Goal: Find contact information: Find contact information

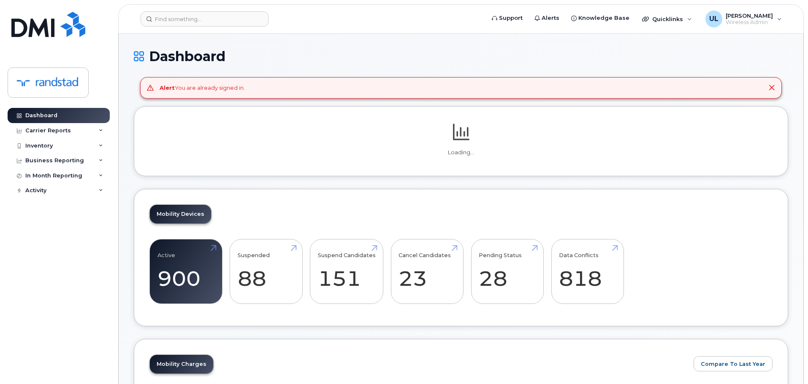
click at [275, 21] on form at bounding box center [309, 18] width 338 height 15
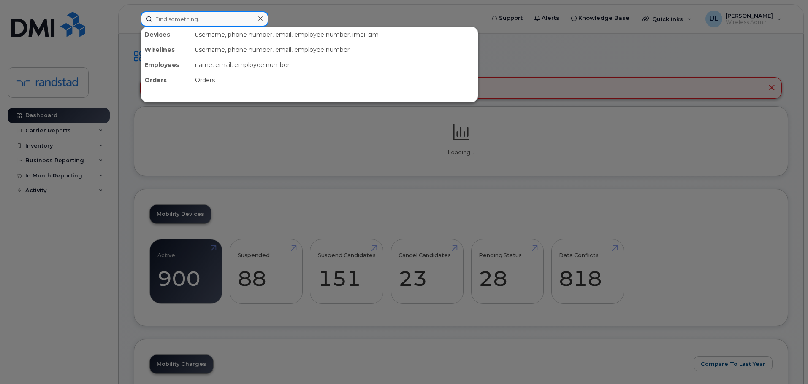
click at [252, 21] on input at bounding box center [204, 18] width 128 height 15
paste input "4189291904"
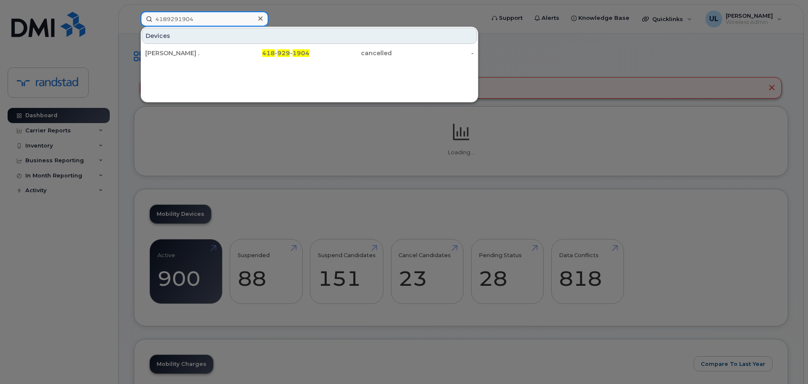
type input "4189291904"
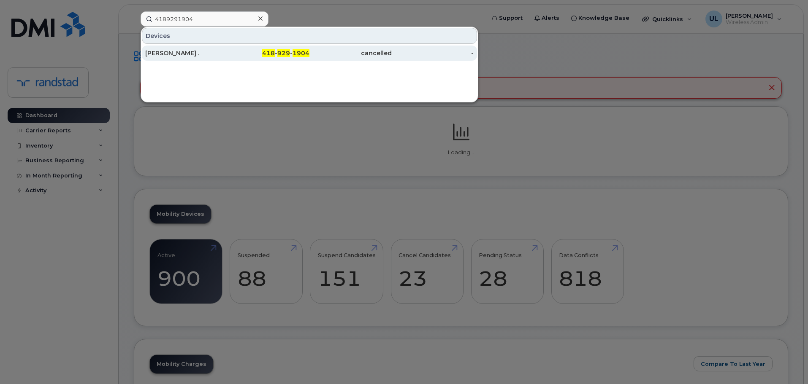
drag, startPoint x: 228, startPoint y: 49, endPoint x: 246, endPoint y: 55, distance: 18.5
click at [228, 49] on div "418 - 929 - 1904" at bounding box center [268, 53] width 82 height 8
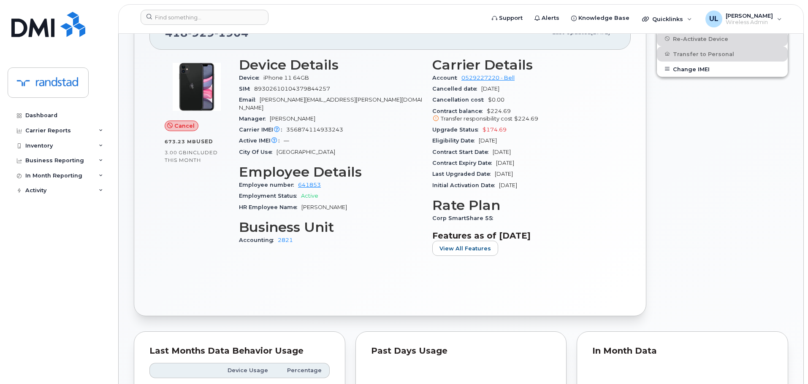
scroll to position [84, 0]
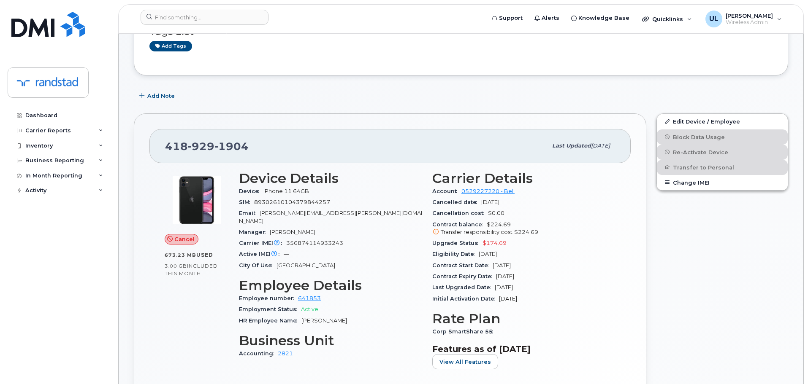
click at [290, 216] on span "jessica.tanguay@randstaddigital.com" at bounding box center [330, 217] width 183 height 14
copy span "tanguay"
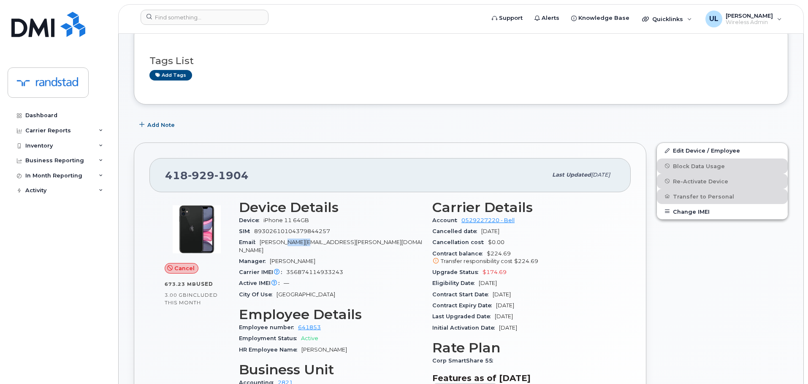
scroll to position [127, 0]
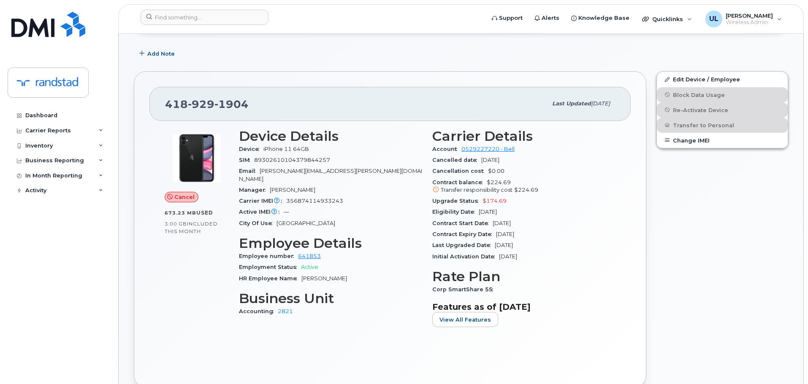
click at [309, 198] on span "356874114933243" at bounding box center [314, 201] width 57 height 6
drag, startPoint x: 309, startPoint y: 192, endPoint x: 314, endPoint y: 181, distance: 11.9
click at [309, 198] on span "356874114933243" at bounding box center [314, 201] width 57 height 6
copy span "356874114933243"
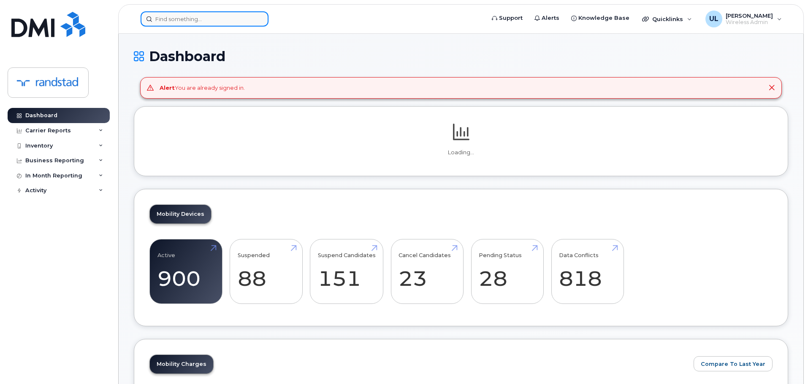
click at [220, 15] on input at bounding box center [204, 18] width 128 height 15
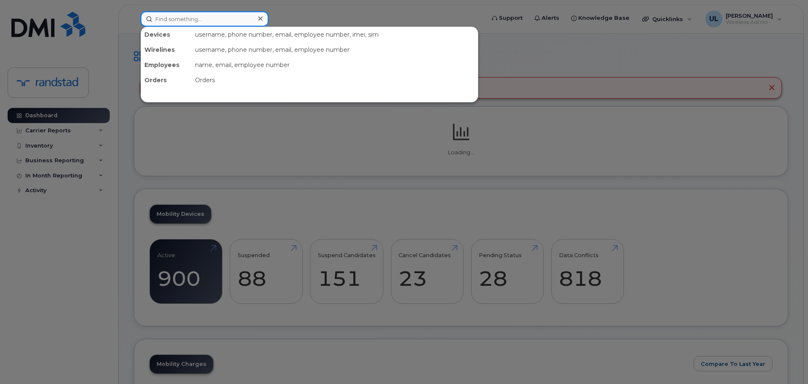
paste input "356874114933243"
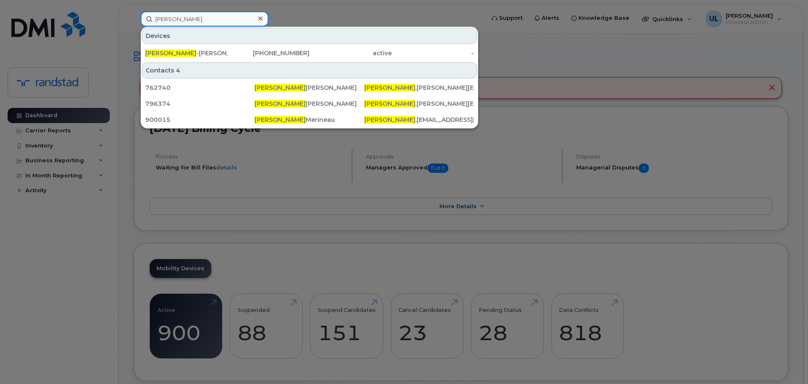
type input "[PERSON_NAME]"
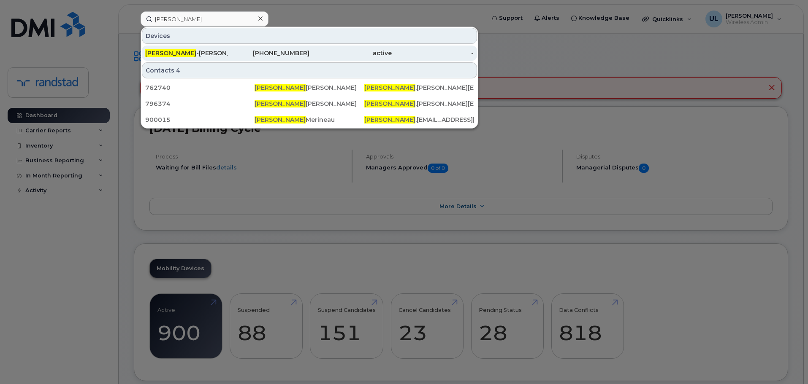
click at [237, 54] on div "[PHONE_NUMBER]" at bounding box center [268, 53] width 82 height 8
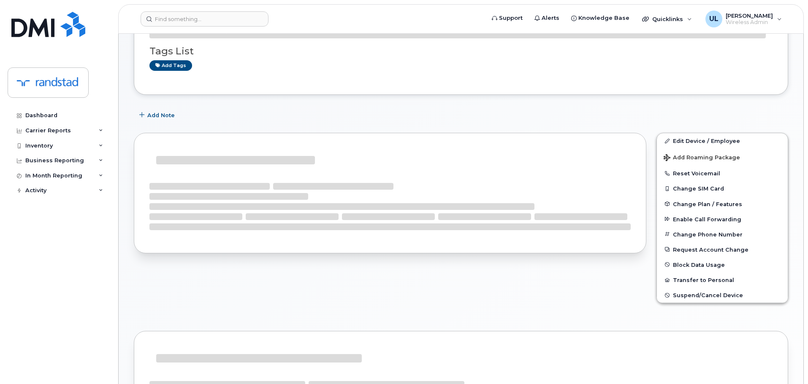
scroll to position [84, 0]
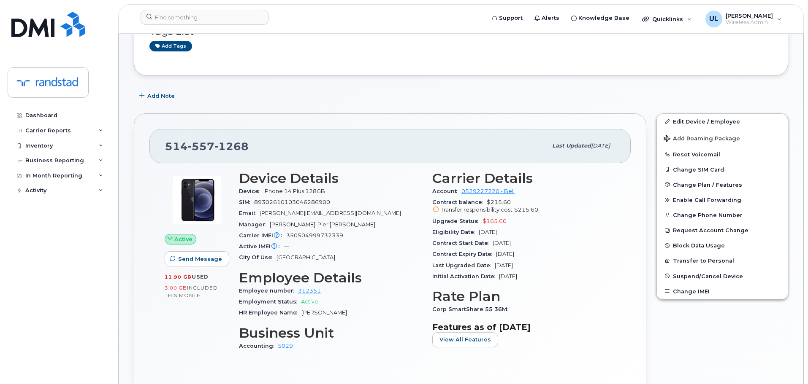
click at [190, 145] on span "557" at bounding box center [201, 146] width 27 height 13
copy span "514 557 1268"
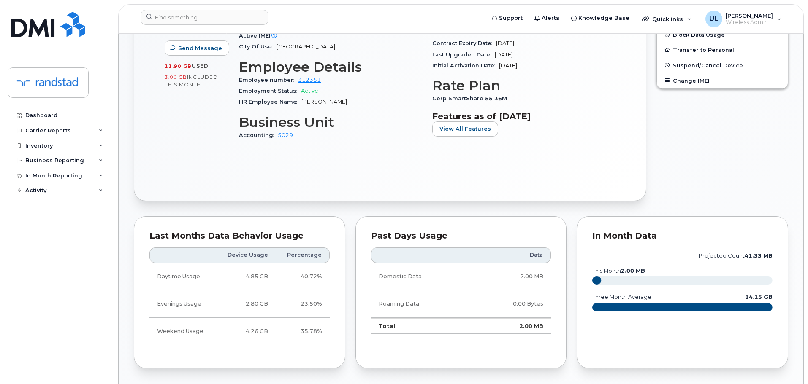
scroll to position [0, 0]
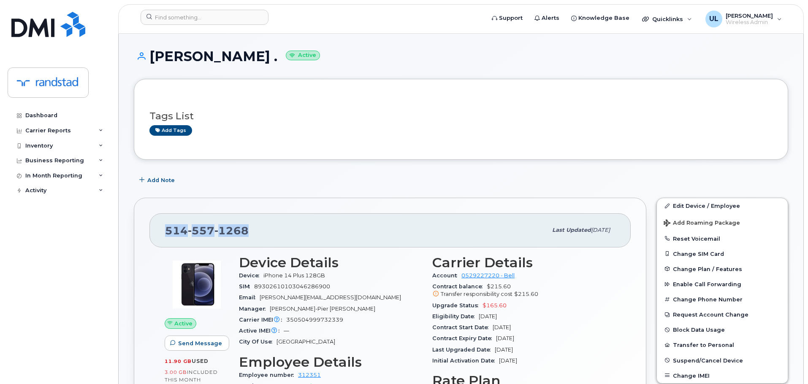
click at [295, 199] on div "514 557 1268 Last updated Aug 09, 2025 Active Send Message 11.90 GB  used 3.00 …" at bounding box center [390, 347] width 512 height 298
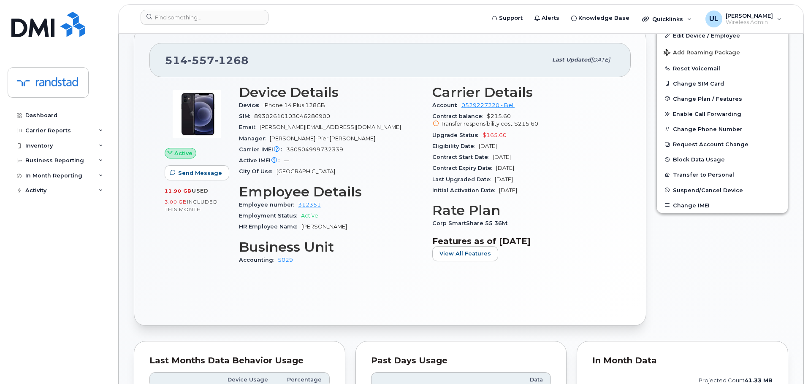
scroll to position [169, 0]
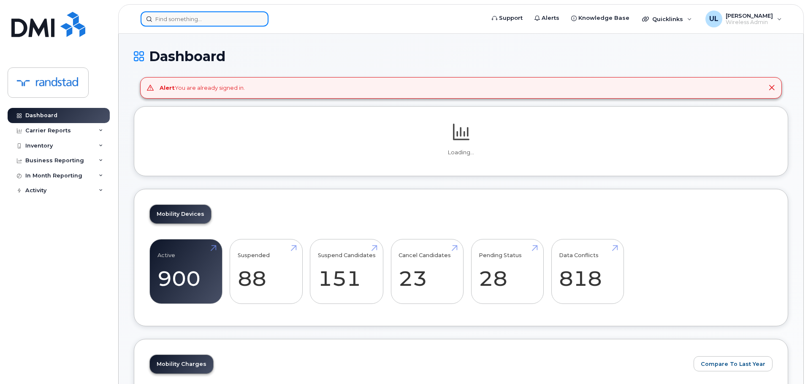
click at [209, 24] on input at bounding box center [204, 18] width 128 height 15
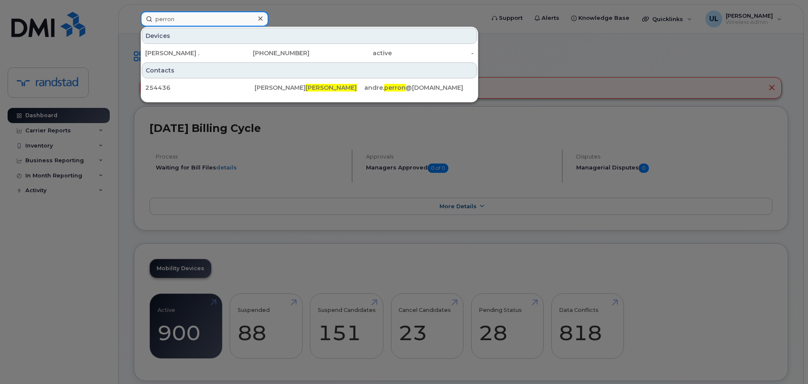
type input "perron"
click at [226, 61] on div "Andre . 514-961-2797 active -" at bounding box center [309, 53] width 337 height 17
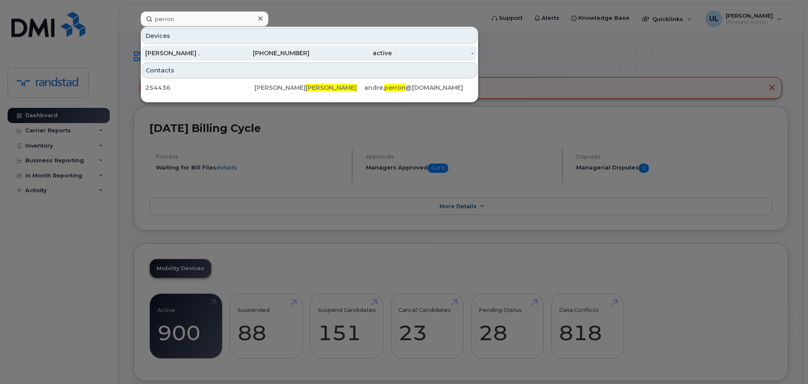
click at [228, 54] on div "514-961-2797" at bounding box center [268, 53] width 82 height 8
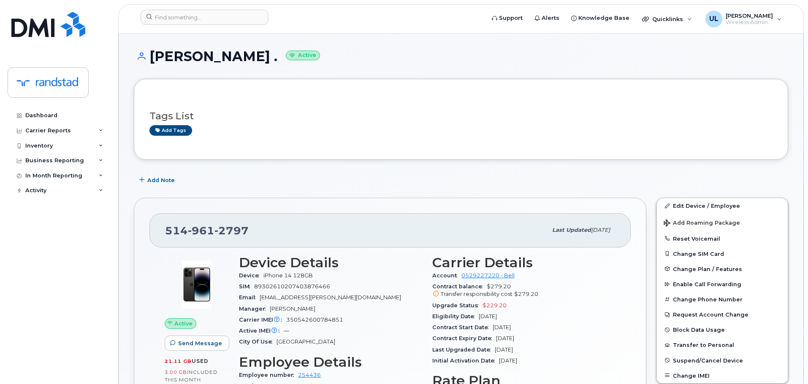
click at [216, 234] on span "2797" at bounding box center [231, 230] width 34 height 13
copy span "514 961 2797"
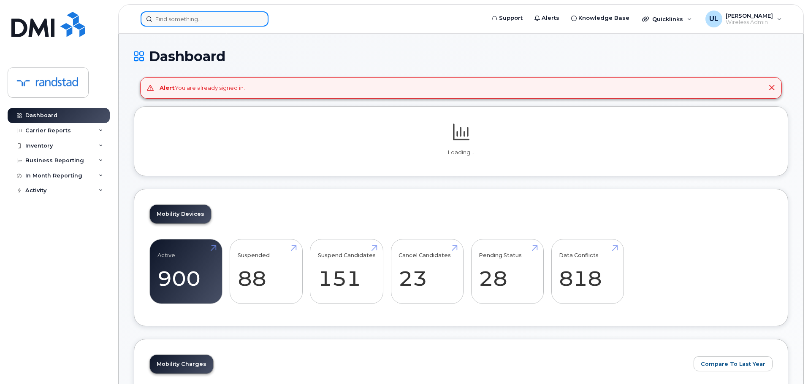
click at [232, 16] on input at bounding box center [204, 18] width 128 height 15
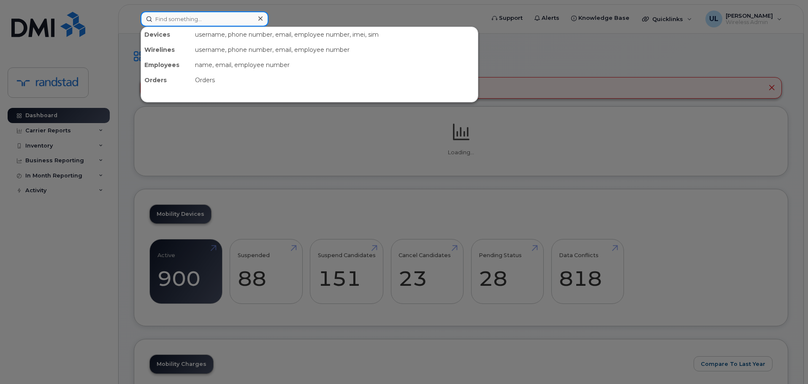
paste input "355054417800396"
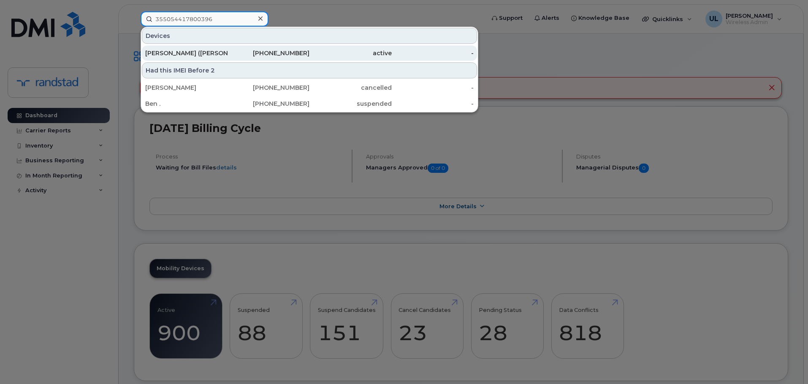
type input "355054417800396"
click at [239, 49] on div "[PHONE_NUMBER]" at bounding box center [268, 53] width 82 height 15
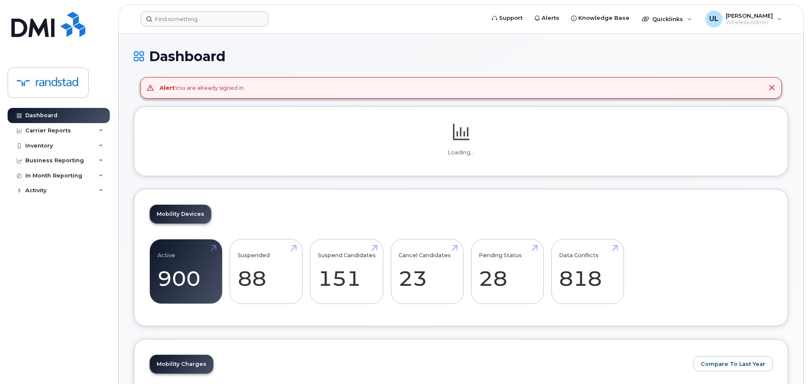
click at [209, 24] on header "Support Alerts Knowledge Base Quicklinks Suspend / Cancel Device Change SIM Car…" at bounding box center [460, 19] width 685 height 30
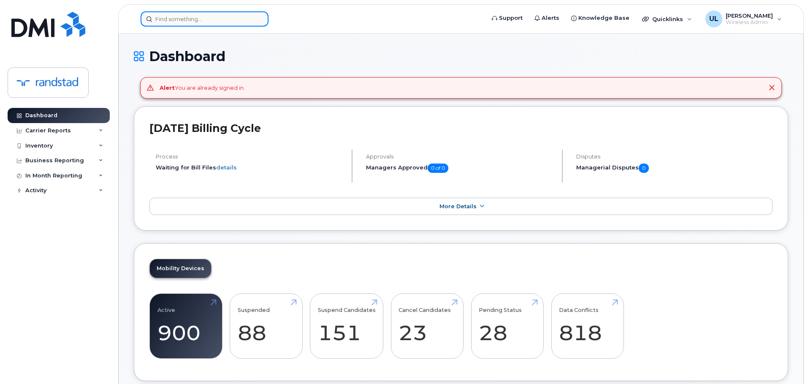
click at [209, 24] on input at bounding box center [204, 18] width 128 height 15
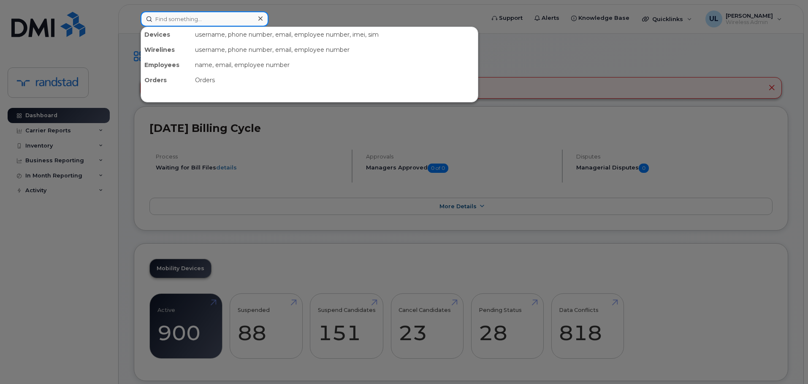
paste input "[PERSON_NAME]"
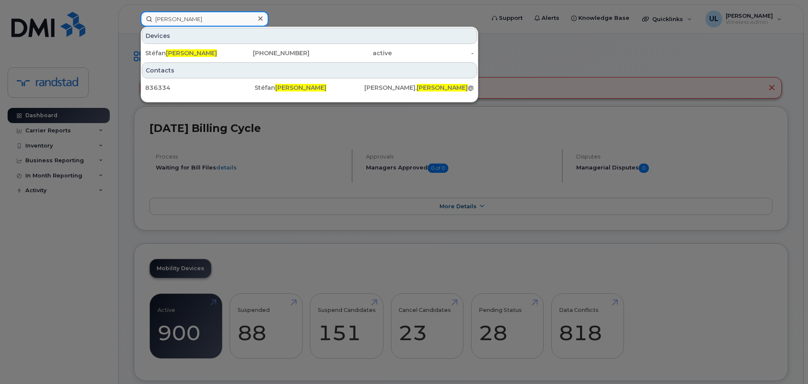
type input "[PERSON_NAME]"
click at [206, 48] on div "[PERSON_NAME]" at bounding box center [186, 53] width 82 height 15
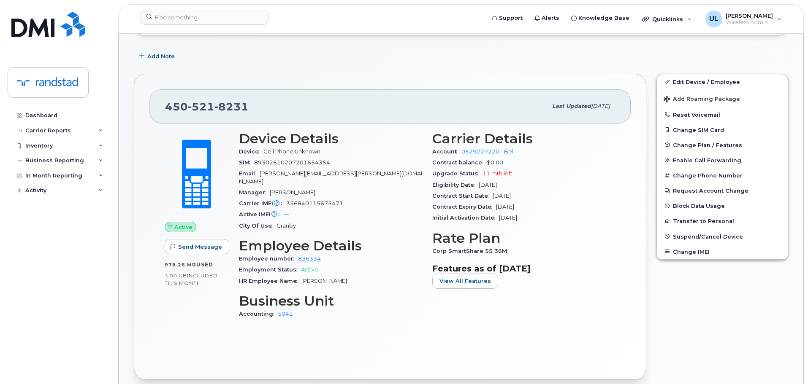
scroll to position [127, 0]
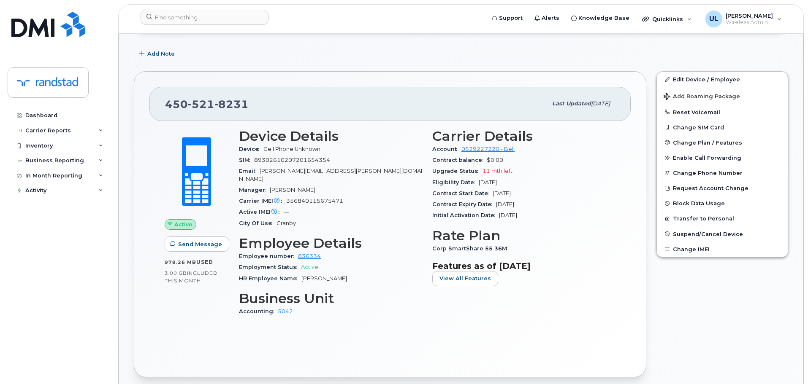
click at [233, 108] on span "8231" at bounding box center [231, 104] width 34 height 13
copy span "450 521 8231"
click at [261, 105] on div "450 521 8231" at bounding box center [356, 104] width 382 height 18
click at [222, 113] on div "450 521 8231" at bounding box center [356, 104] width 382 height 18
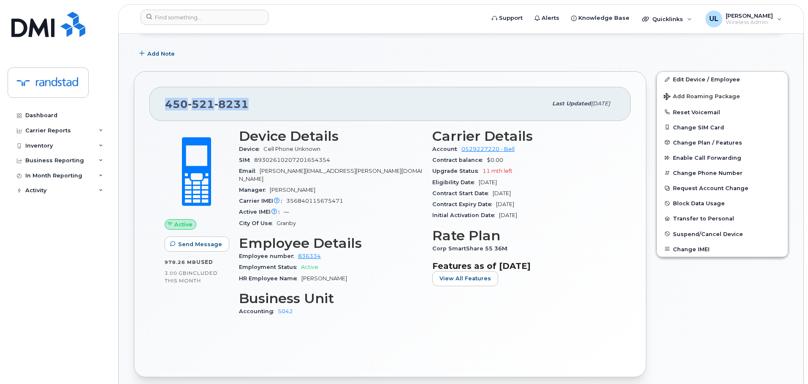
click at [222, 112] on div "450 521 8231" at bounding box center [356, 104] width 382 height 18
copy span "450 521 8231"
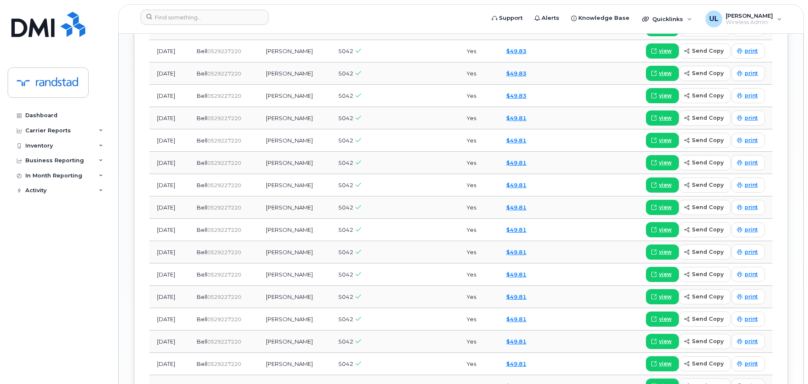
scroll to position [928, 0]
